Goal: Navigation & Orientation: Find specific page/section

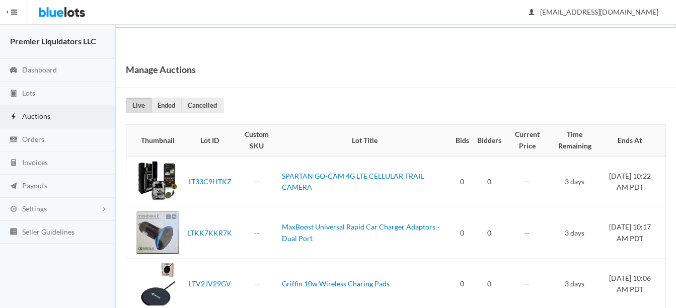
click at [43, 115] on span "Auctions" at bounding box center [36, 116] width 28 height 9
click at [40, 110] on link "Auctions" at bounding box center [58, 116] width 116 height 23
